Goal: Task Accomplishment & Management: Use online tool/utility

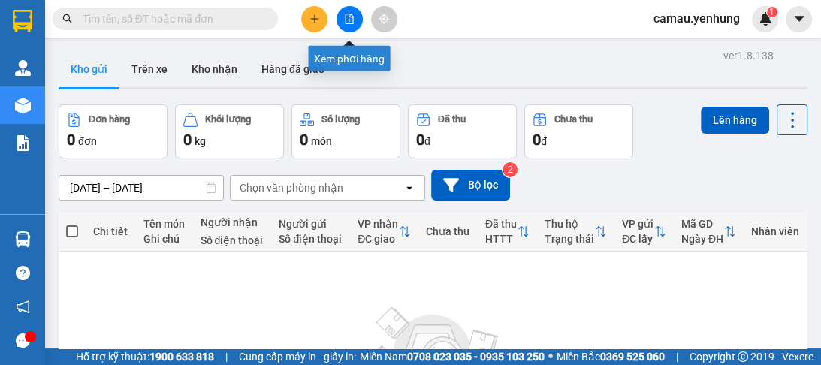
click at [344, 24] on button at bounding box center [349, 19] width 26 height 26
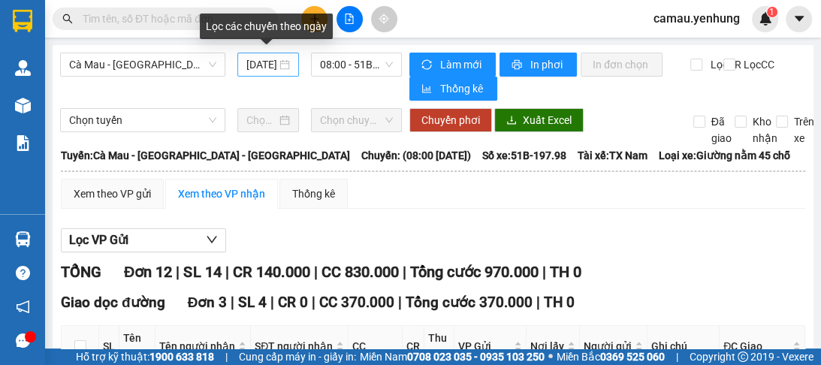
click at [279, 66] on div "[DATE]" at bounding box center [268, 64] width 44 height 17
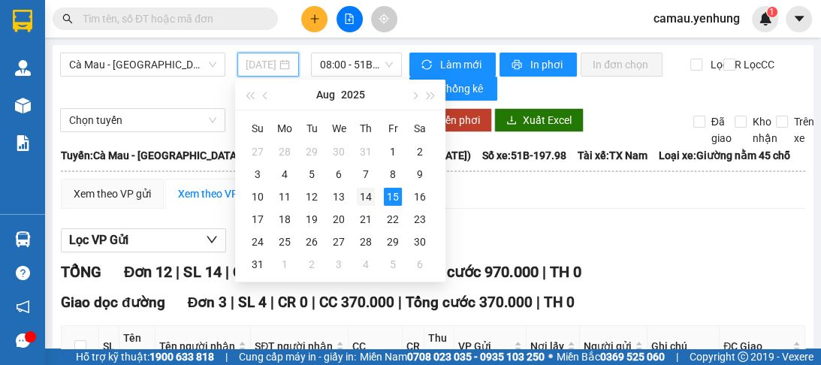
click at [365, 200] on div "14" at bounding box center [366, 197] width 18 height 18
type input "[DATE]"
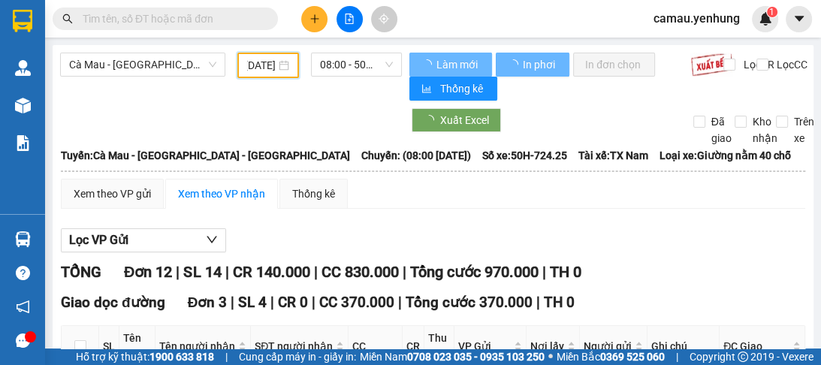
scroll to position [0, 23]
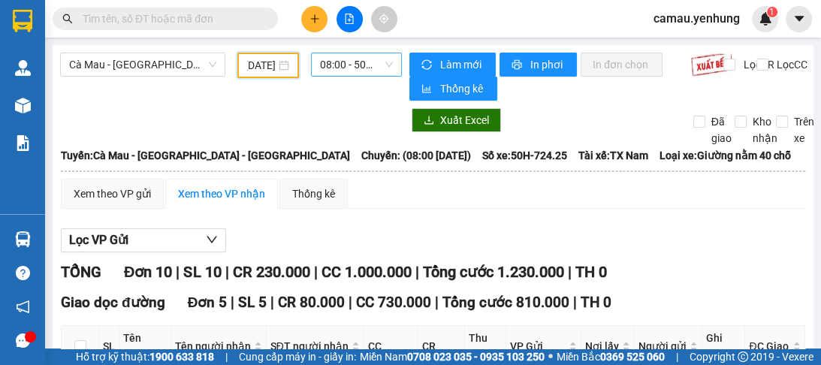
click at [383, 63] on span "08:00 - 50H-724.25" at bounding box center [356, 64] width 73 height 23
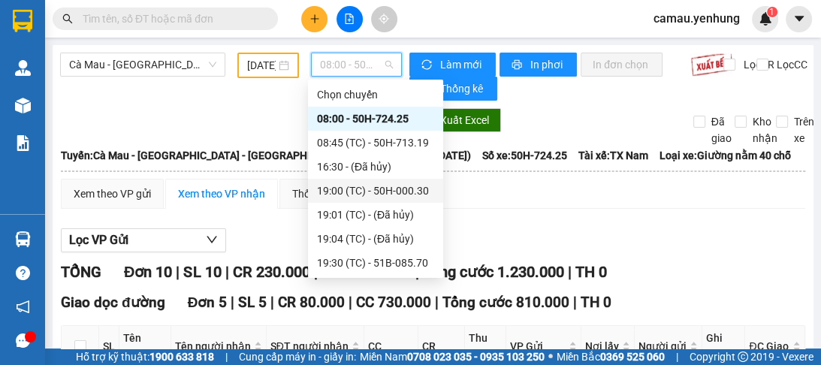
click at [378, 192] on div "19:00 (TC) - 50H-000.30" at bounding box center [375, 190] width 117 height 17
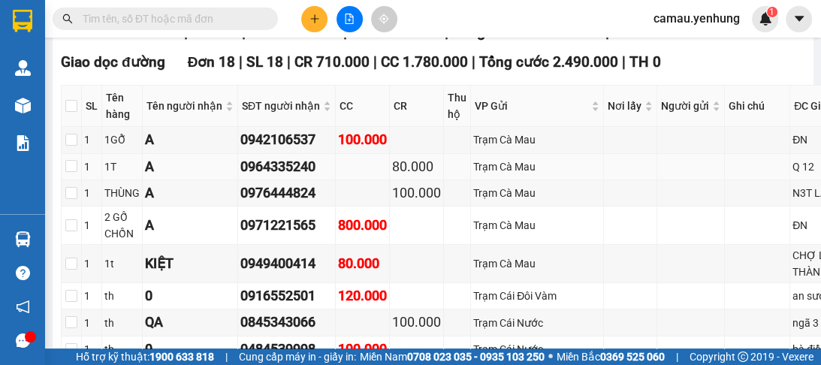
scroll to position [60, 0]
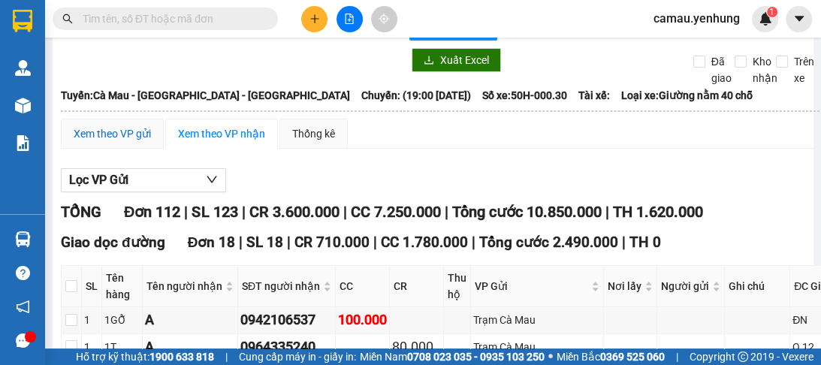
click at [118, 138] on div "Xem theo VP gửi" at bounding box center [112, 133] width 77 height 17
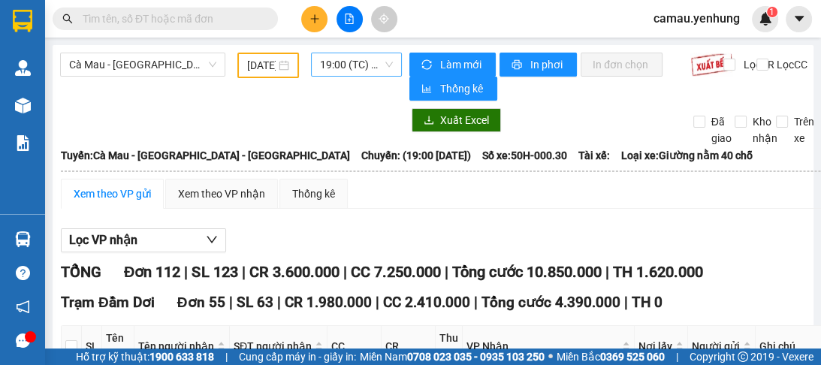
click at [373, 66] on span "19:00 (TC) - 50H-000.30" at bounding box center [356, 64] width 73 height 23
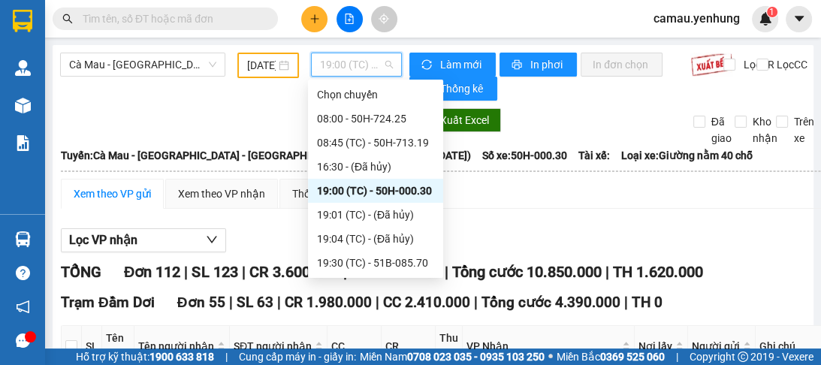
click at [403, 195] on div "19:00 (TC) - 50H-000.30" at bounding box center [375, 190] width 117 height 17
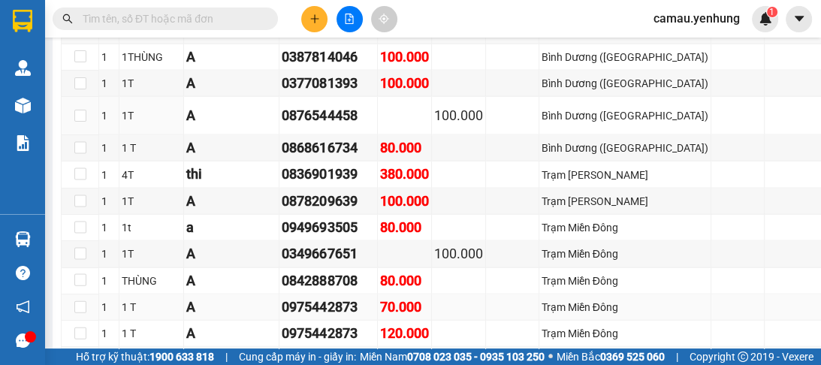
scroll to position [2463, 0]
